Goal: Understand process/instructions: Learn how to perform a task or action

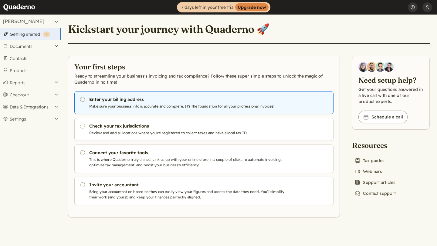
click at [75, 98] on link "Pending Enter your billing address Make sure your business info is accurate and…" at bounding box center [203, 102] width 259 height 23
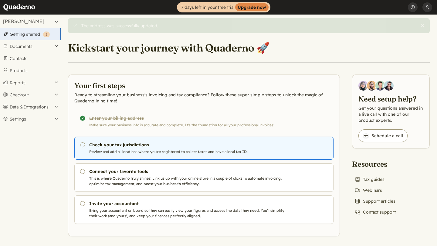
click at [251, 158] on ul "Completed! Enter your billing address Make sure your business info is accurate …" at bounding box center [203, 167] width 259 height 114
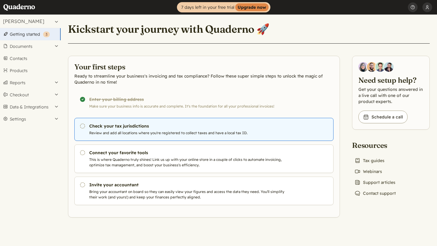
click at [204, 131] on p "Review and add all locations where you're registered to collect taxes and have …" at bounding box center [188, 132] width 198 height 5
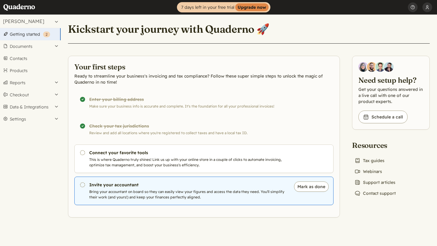
click at [121, 189] on link "Pending Invite your accountant Bring your accountant on board so they can easil…" at bounding box center [203, 191] width 259 height 29
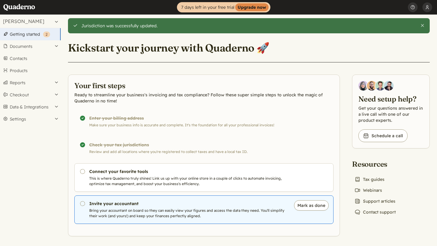
click at [194, 202] on h3 "Invite your accountant" at bounding box center [188, 204] width 198 height 6
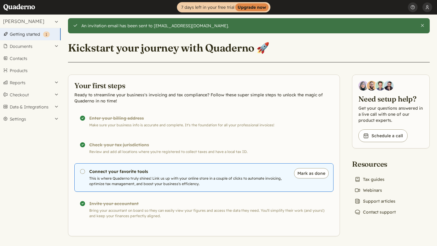
click at [225, 177] on p "This is where Quaderno truly shines! Link us up with your online store in a cou…" at bounding box center [188, 181] width 198 height 11
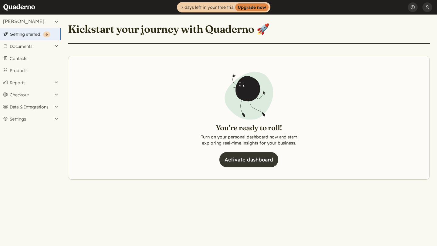
click at [260, 161] on link "Activate dashboard" at bounding box center [248, 159] width 59 height 15
